Goal: Task Accomplishment & Management: Use online tool/utility

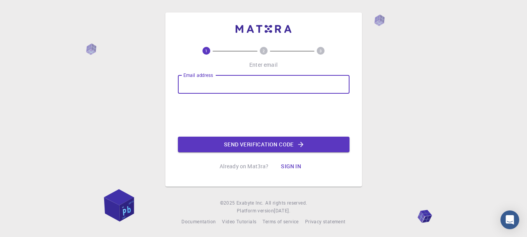
click at [246, 83] on input "Email address" at bounding box center [264, 84] width 172 height 19
type input "[EMAIL_ADDRESS][DOMAIN_NAME]"
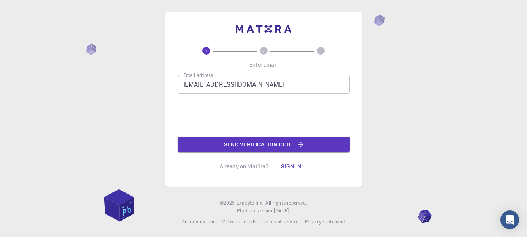
click at [295, 169] on button "Sign in" at bounding box center [291, 166] width 33 height 16
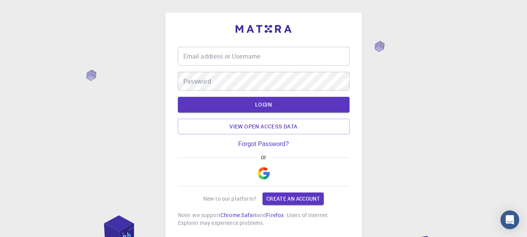
type input "[EMAIL_ADDRESS][DOMAIN_NAME]"
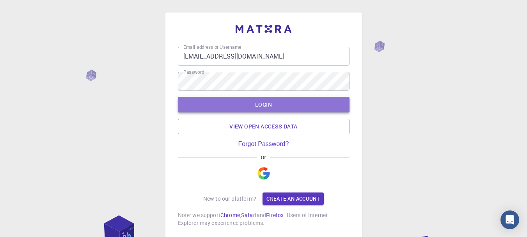
click at [265, 110] on button "LOGIN" at bounding box center [264, 105] width 172 height 16
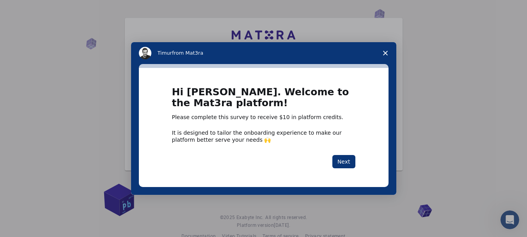
scroll to position [41, 0]
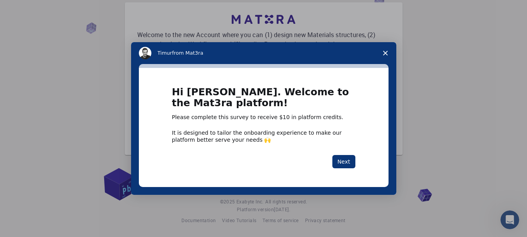
click at [384, 49] on span "Close survey" at bounding box center [386, 53] width 22 height 22
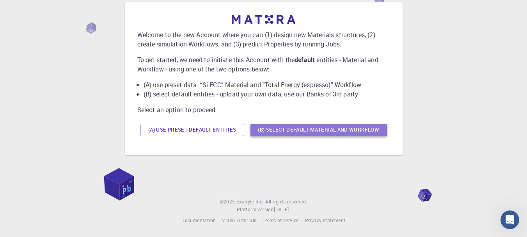
click at [284, 129] on button "(B) Select default material and workflow" at bounding box center [318, 130] width 137 height 12
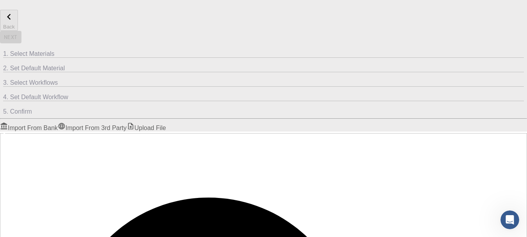
scroll to position [61, 0]
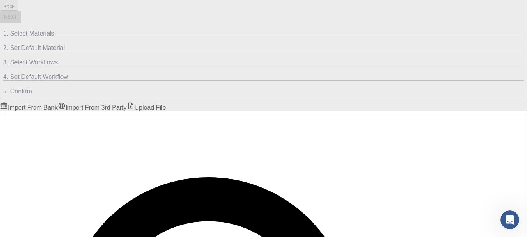
click at [166, 102] on link "Upload File" at bounding box center [146, 106] width 39 height 9
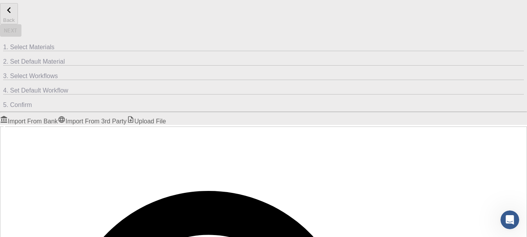
scroll to position [46, 0]
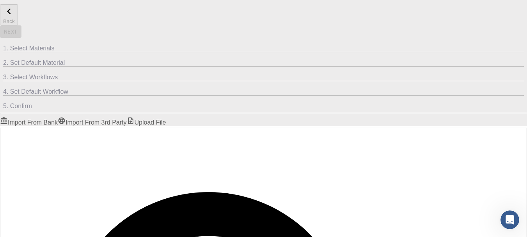
click at [65, 59] on span "2. Set Default Material" at bounding box center [34, 62] width 62 height 7
